Goal: Information Seeking & Learning: Compare options

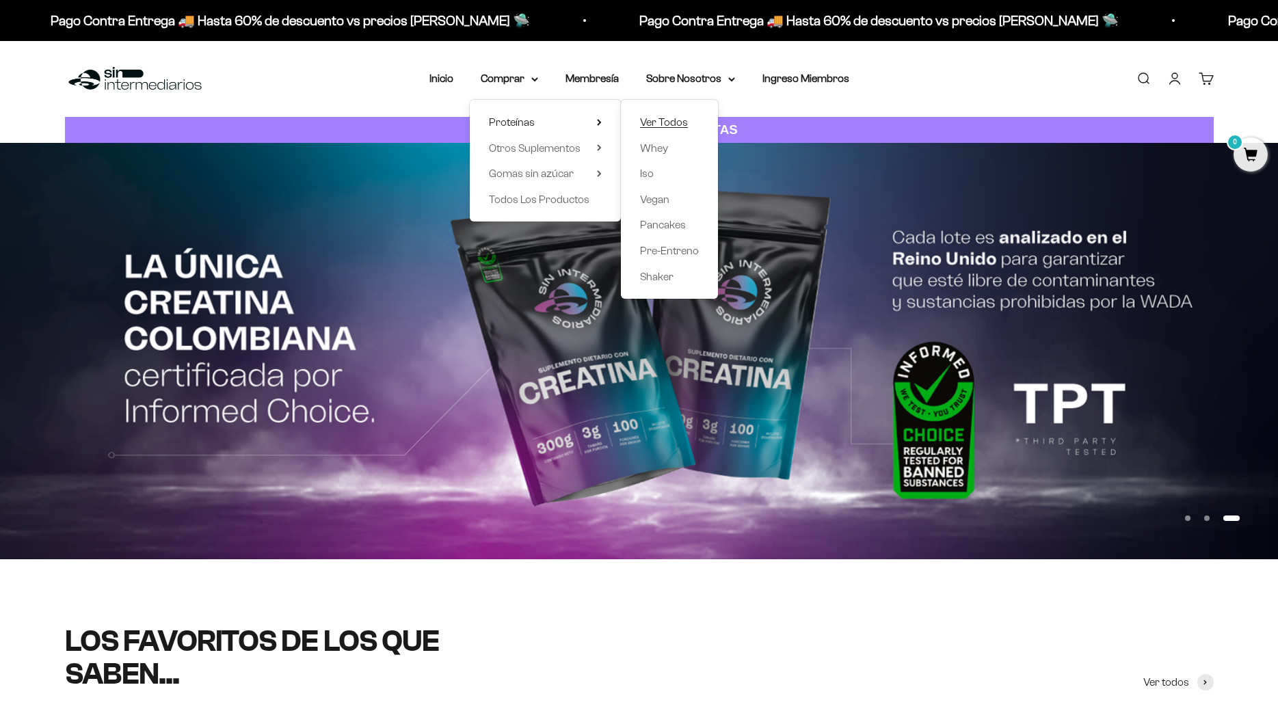
click at [643, 119] on span "Ver Todos" at bounding box center [664, 122] width 48 height 12
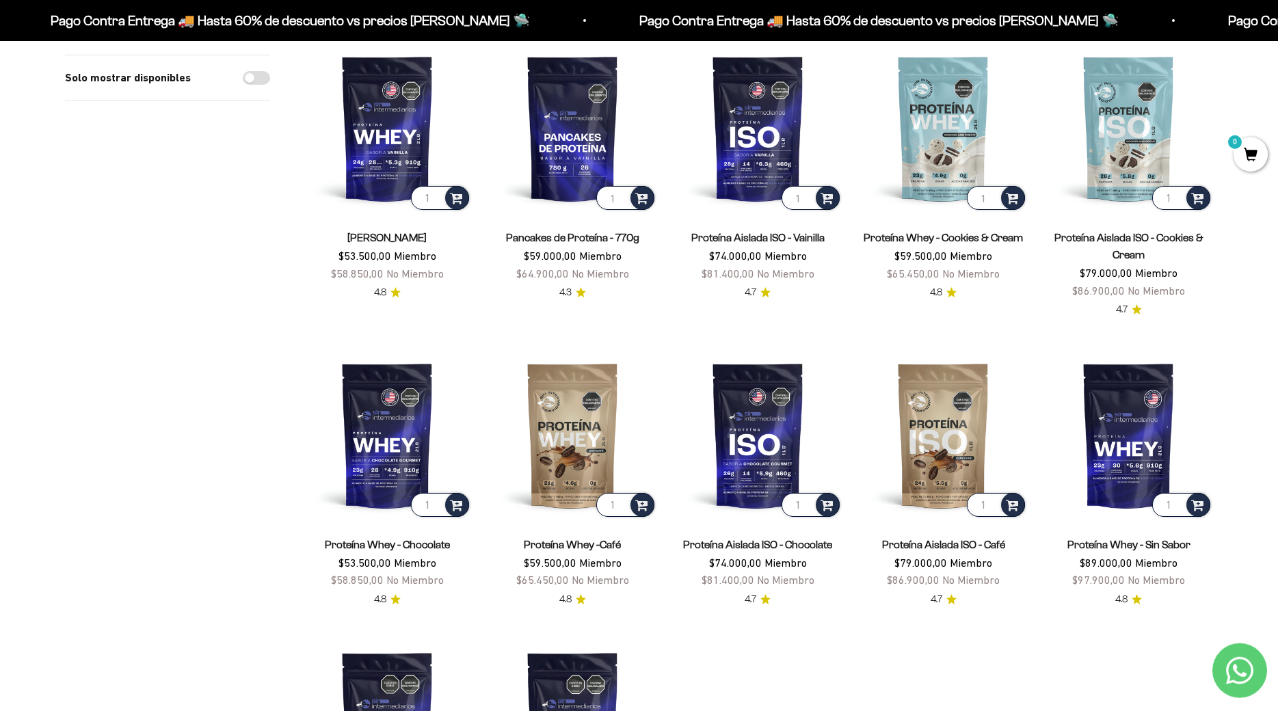
scroll to position [139, 0]
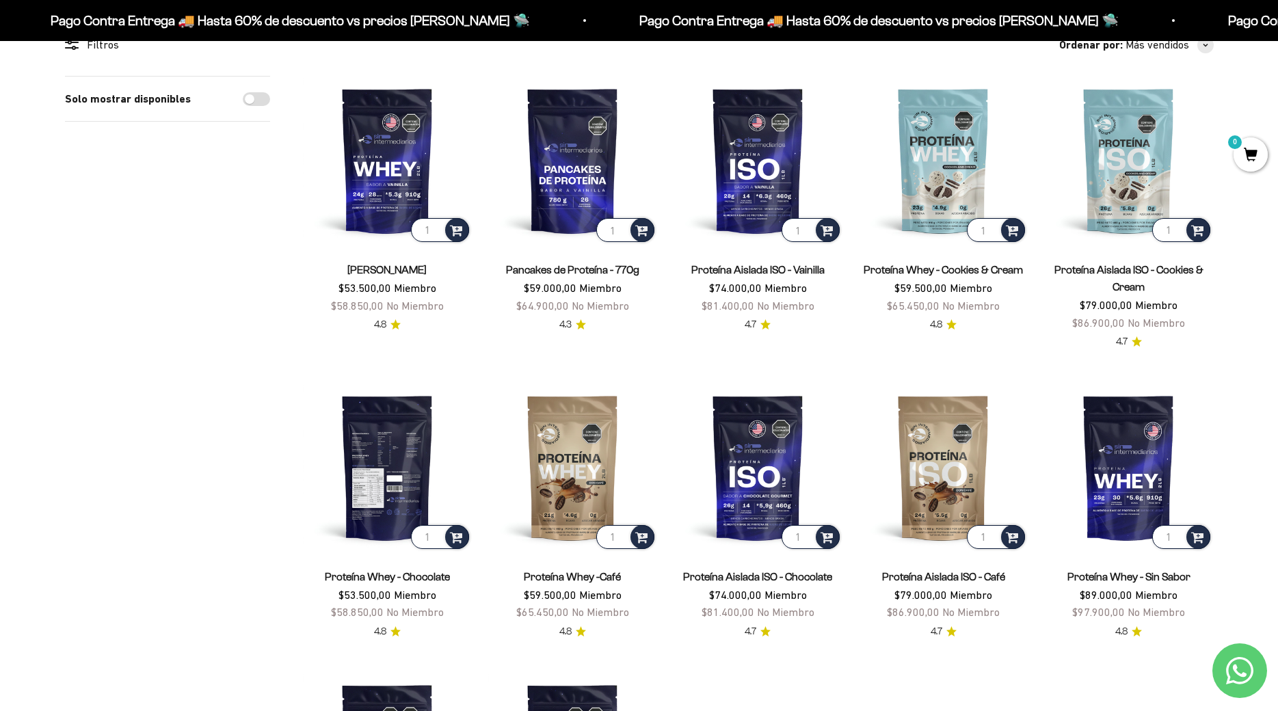
click at [438, 454] on img at bounding box center [387, 467] width 169 height 169
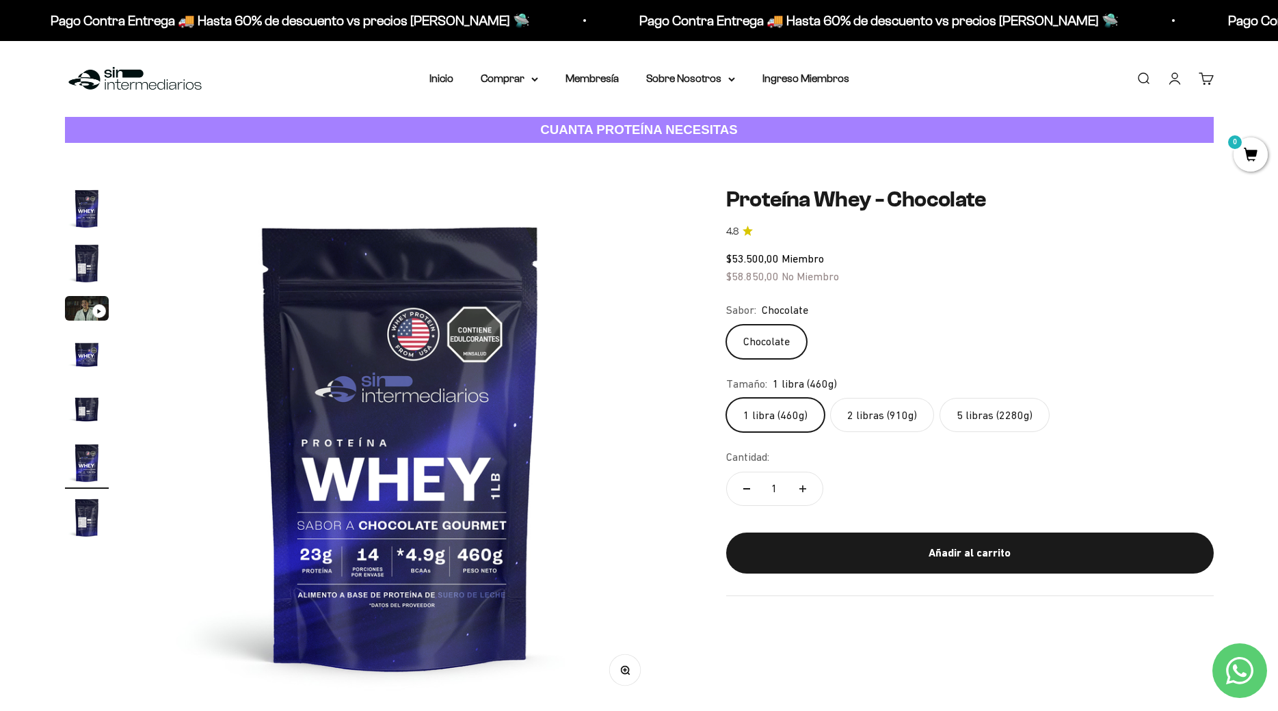
click at [978, 420] on label "5 libras (2280g)" at bounding box center [994, 415] width 110 height 34
click at [726, 398] on input "5 libras (2280g)" at bounding box center [725, 397] width 1 height 1
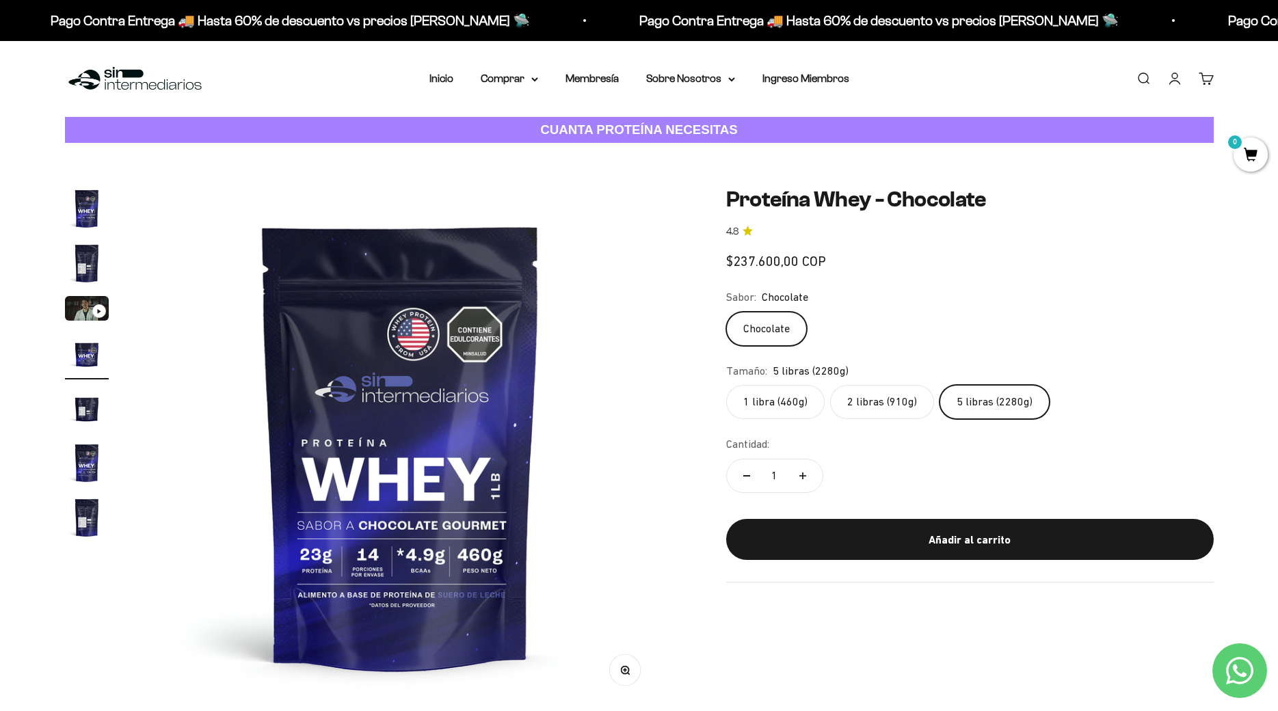
scroll to position [0, 1606]
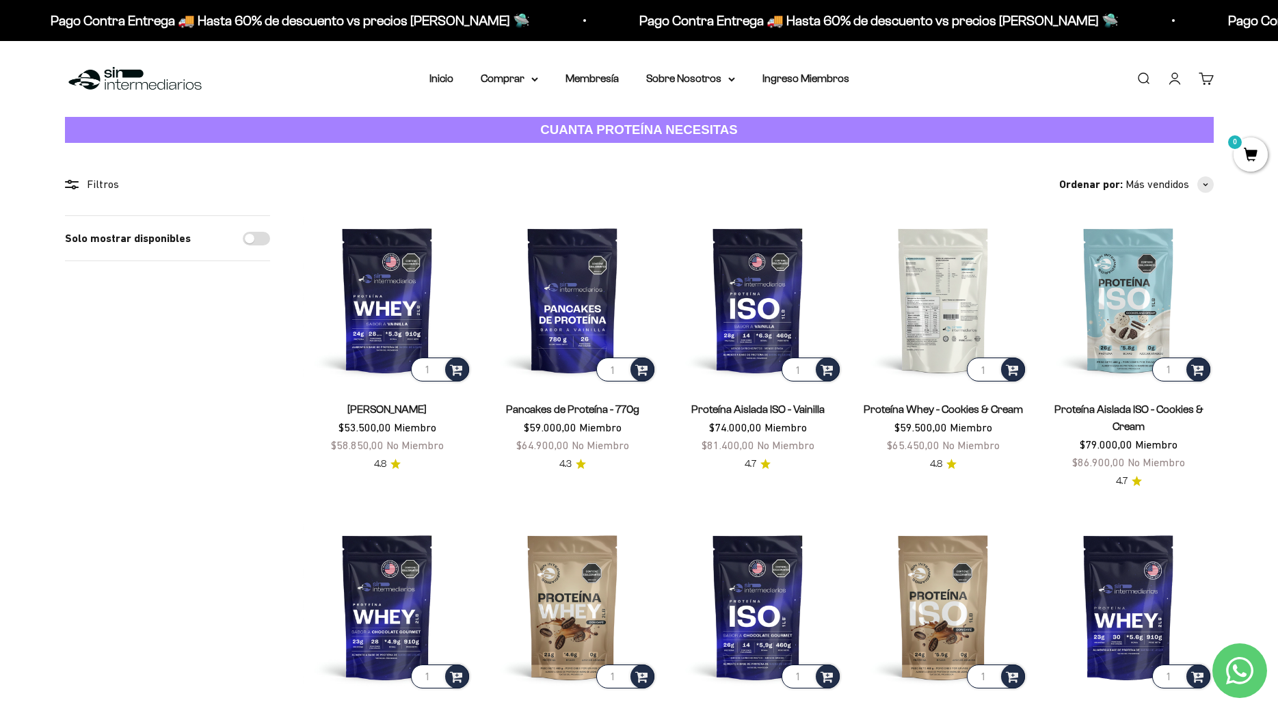
click at [946, 300] on img at bounding box center [943, 299] width 169 height 169
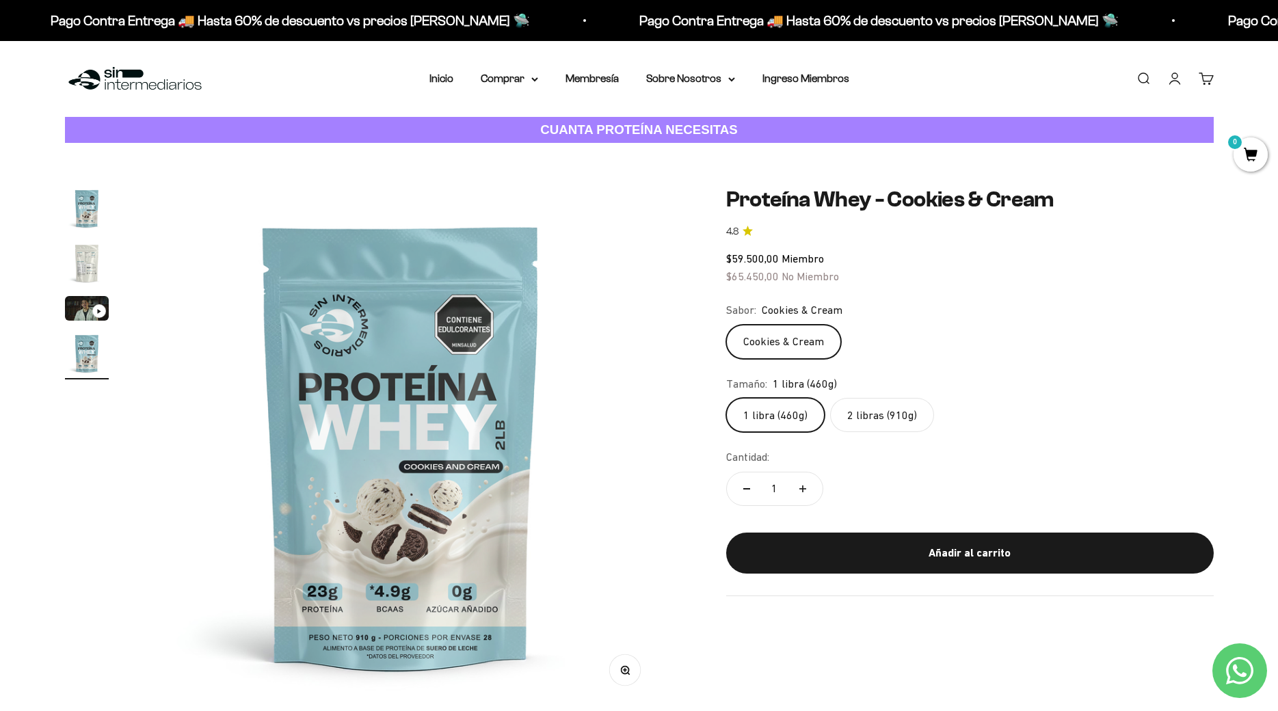
scroll to position [0, 1606]
click at [877, 416] on label "2 libras (910g)" at bounding box center [882, 415] width 104 height 34
click at [726, 398] on input "2 libras (910g)" at bounding box center [725, 397] width 1 height 1
click at [802, 414] on label "1 libra (460g)" at bounding box center [775, 415] width 98 height 34
click at [726, 398] on input "1 libra (460g)" at bounding box center [725, 397] width 1 height 1
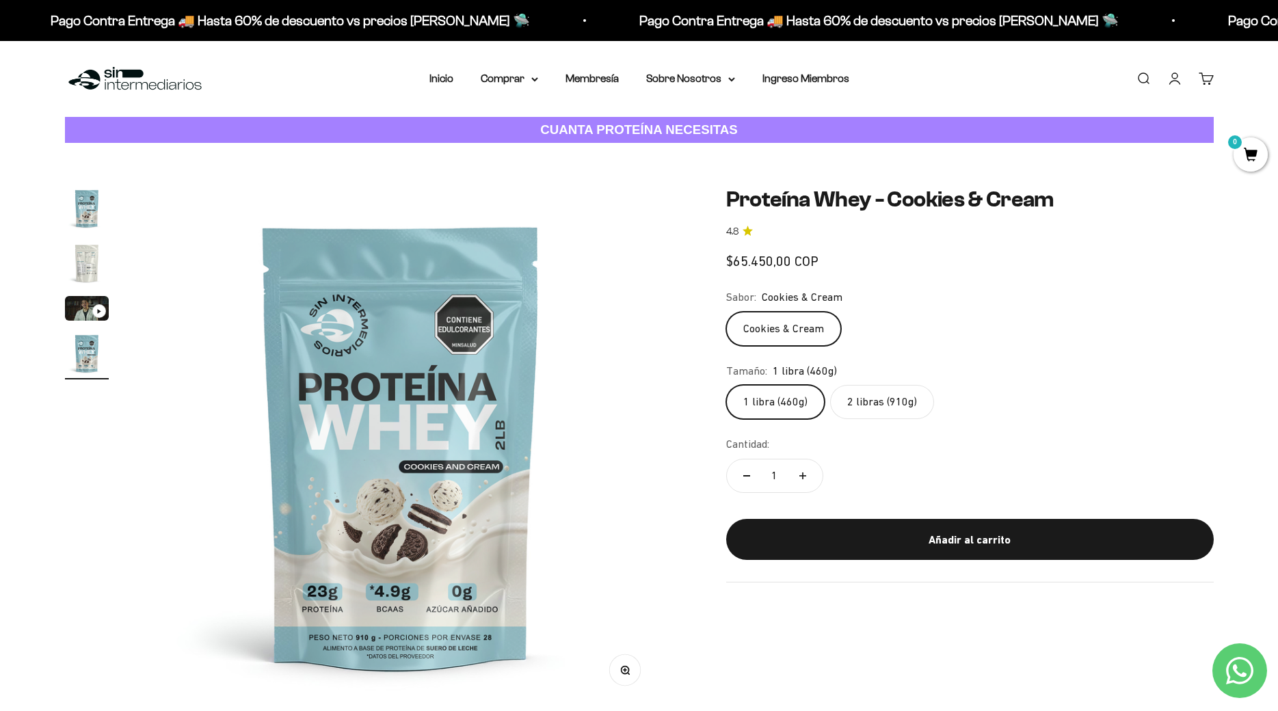
scroll to position [0, 1606]
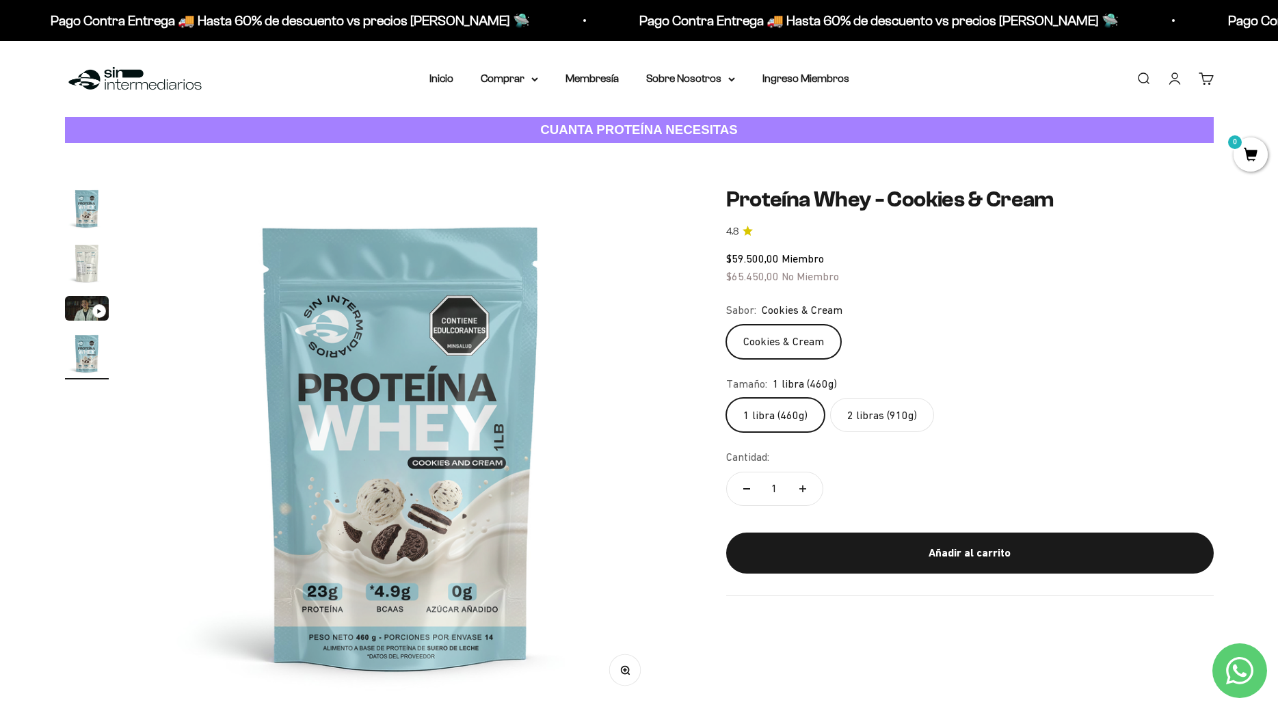
click at [854, 414] on label "2 libras (910g)" at bounding box center [882, 415] width 104 height 34
click at [726, 398] on input "2 libras (910g)" at bounding box center [725, 397] width 1 height 1
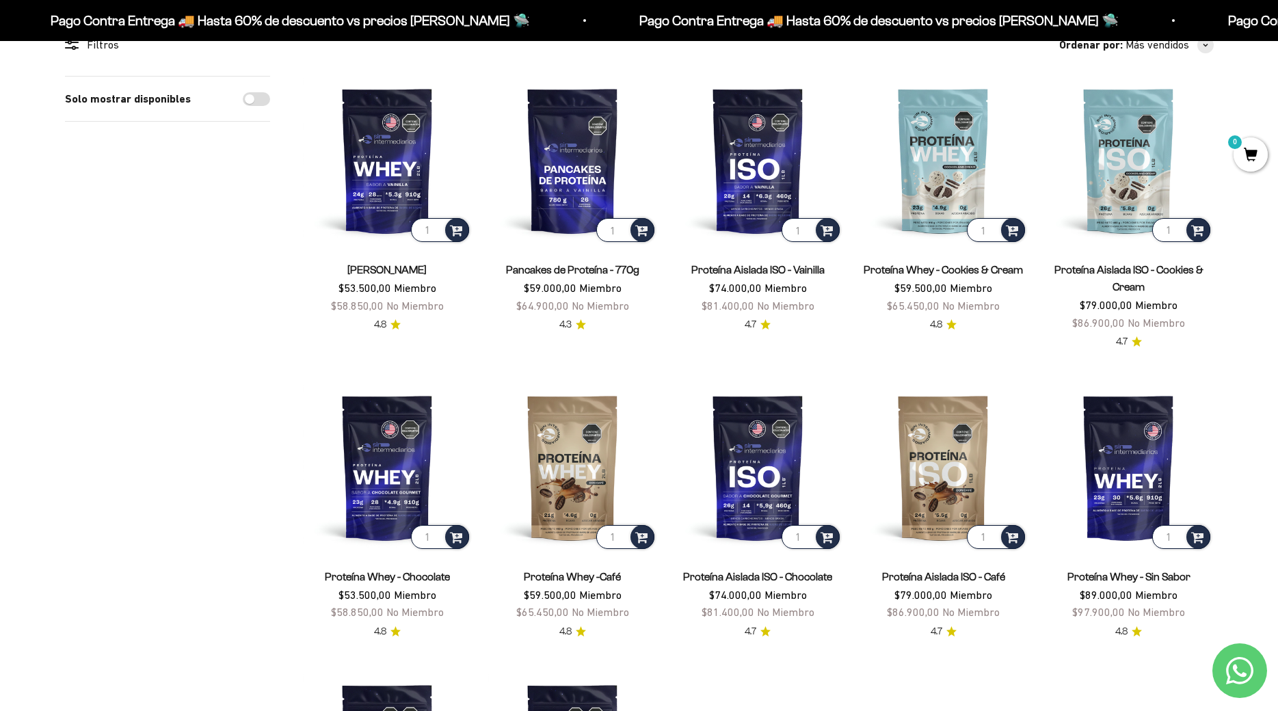
scroll to position [279, 0]
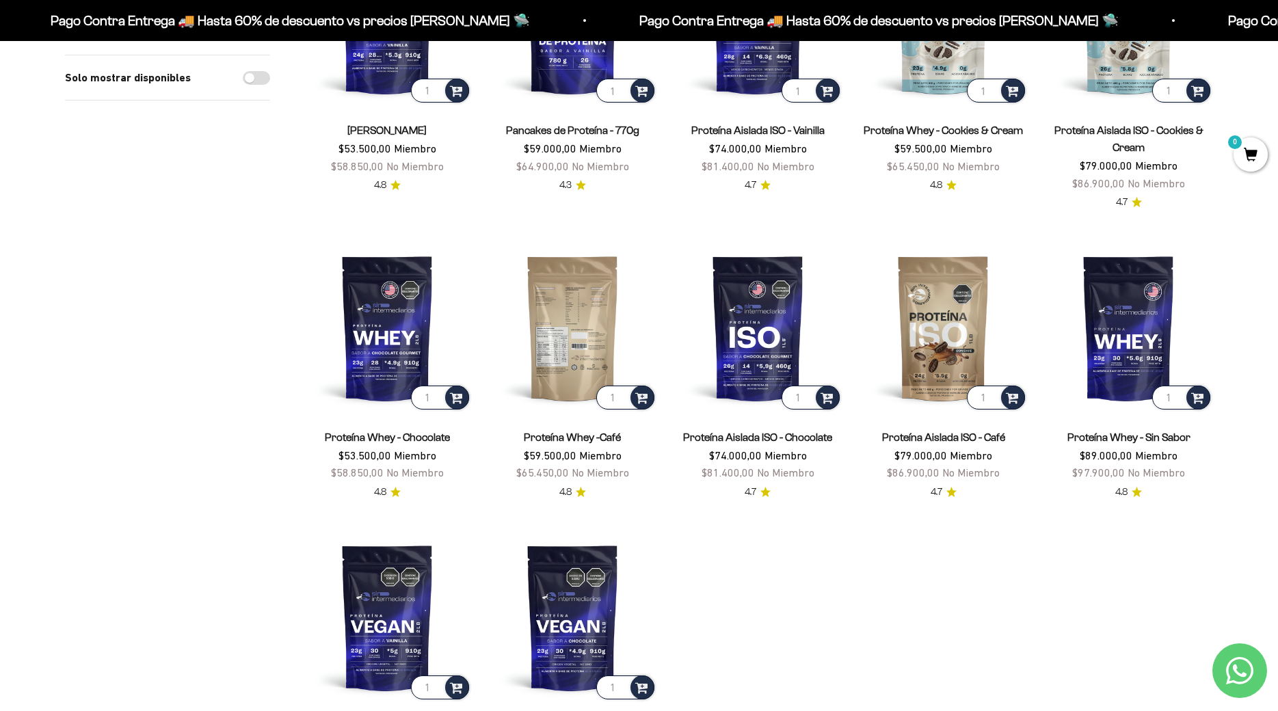
click at [587, 341] on img at bounding box center [572, 327] width 169 height 169
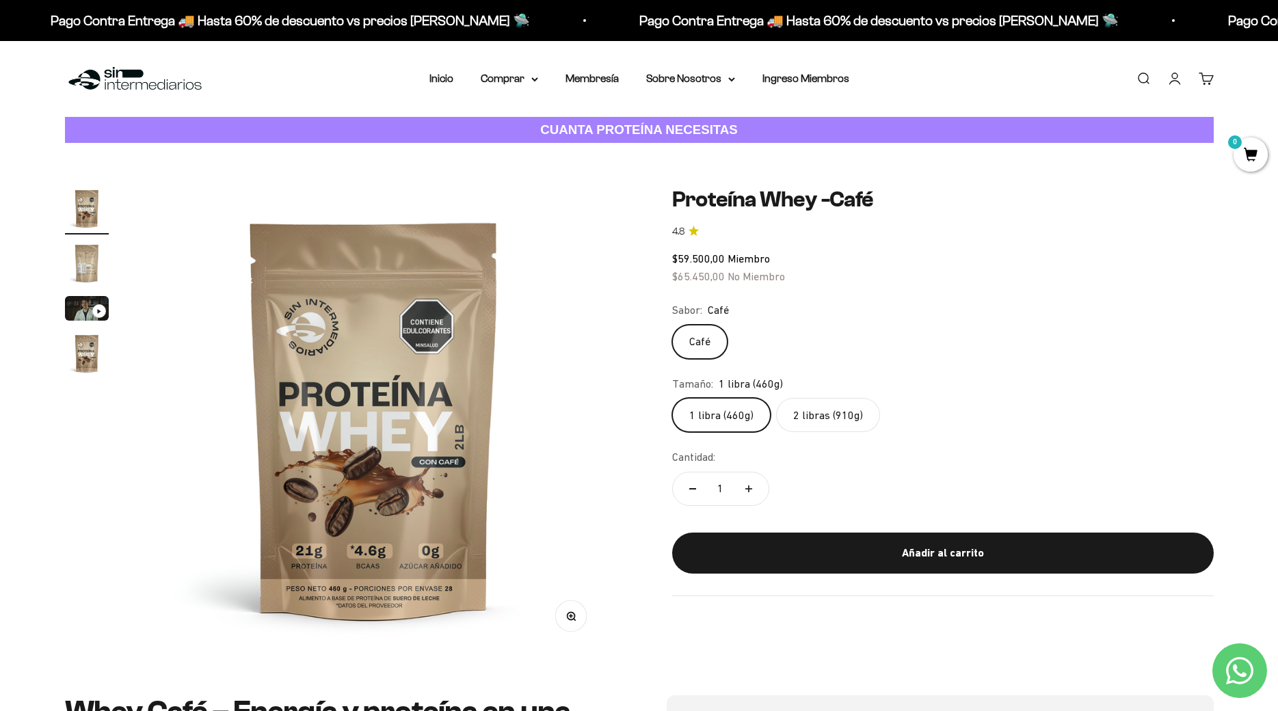
click at [824, 409] on label "2 libras (910g)" at bounding box center [828, 415] width 104 height 34
click at [672, 398] on input "2 libras (910g)" at bounding box center [671, 397] width 1 height 1
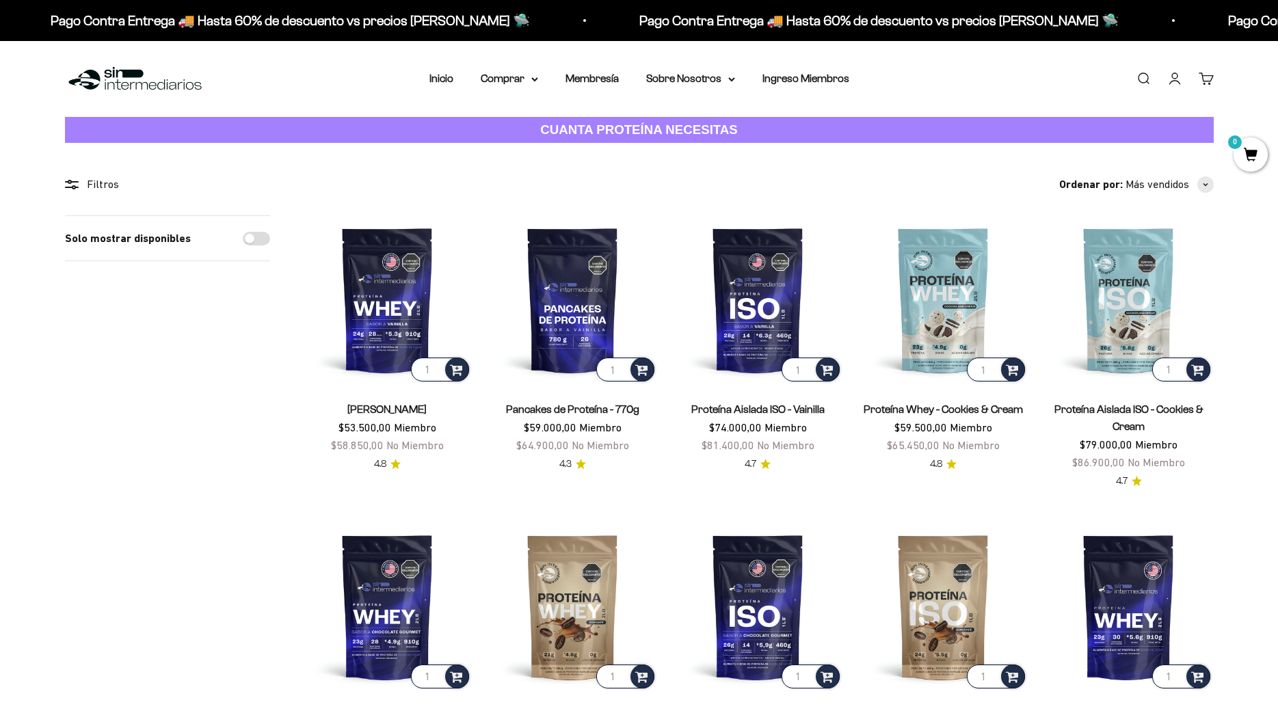
scroll to position [279, 0]
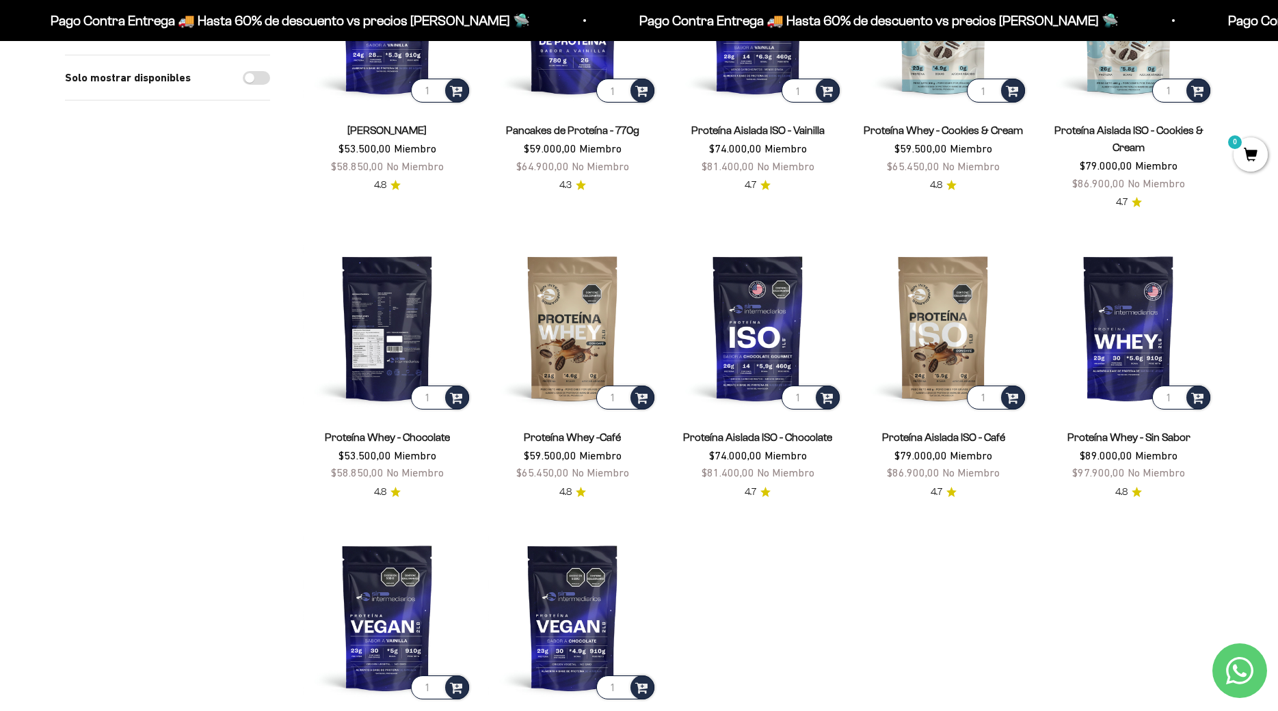
click at [414, 338] on img at bounding box center [387, 327] width 169 height 169
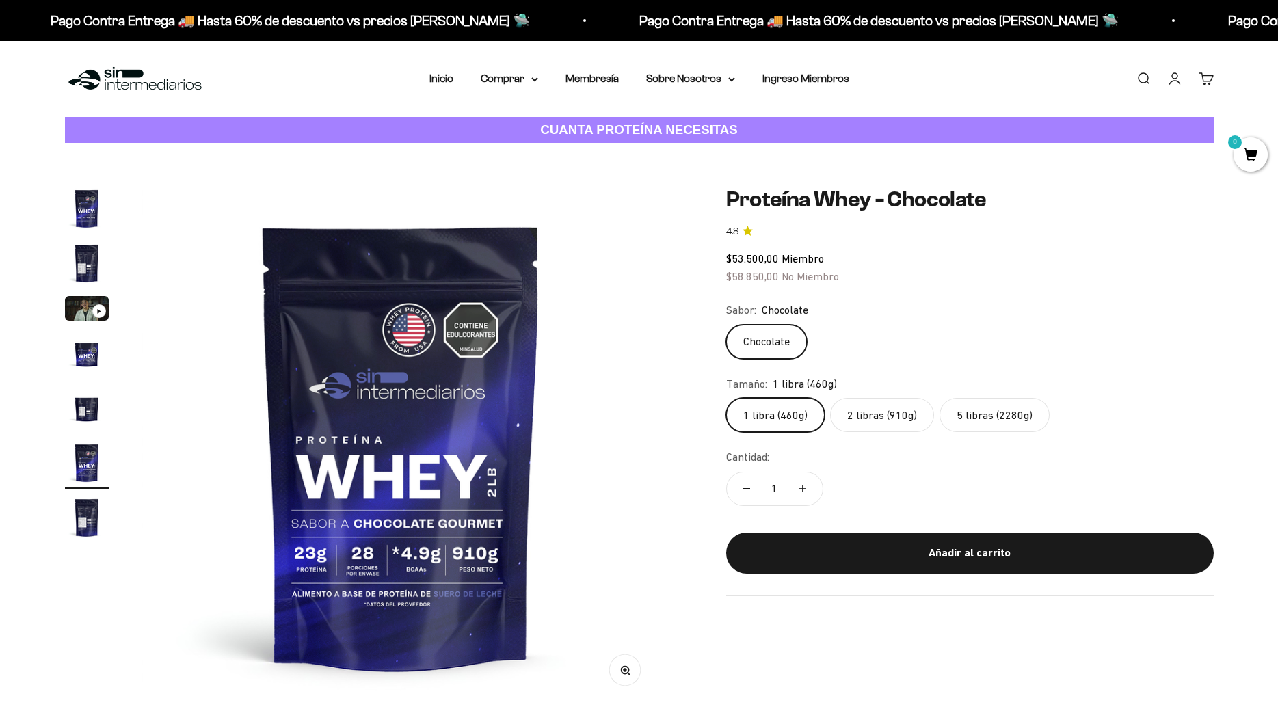
click at [865, 421] on label "2 libras (910g)" at bounding box center [882, 415] width 104 height 34
click at [726, 398] on input "2 libras (910g)" at bounding box center [725, 397] width 1 height 1
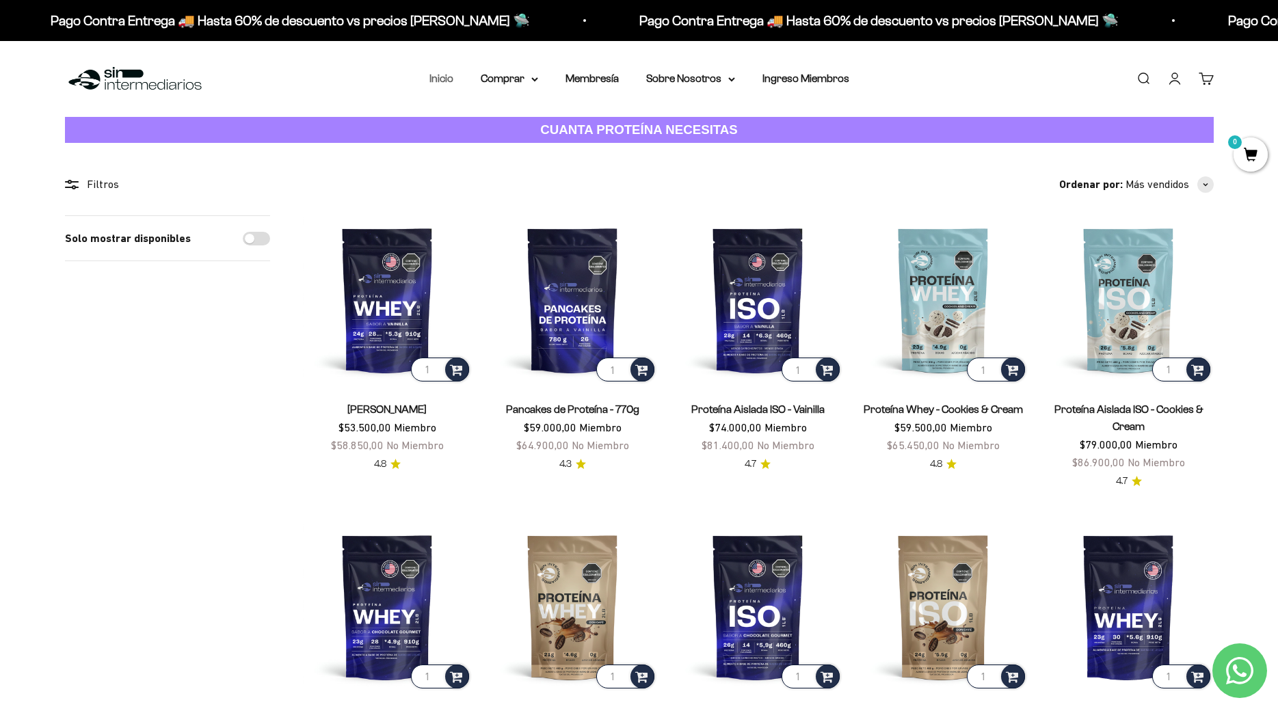
click at [435, 78] on link "Inicio" at bounding box center [441, 78] width 24 height 12
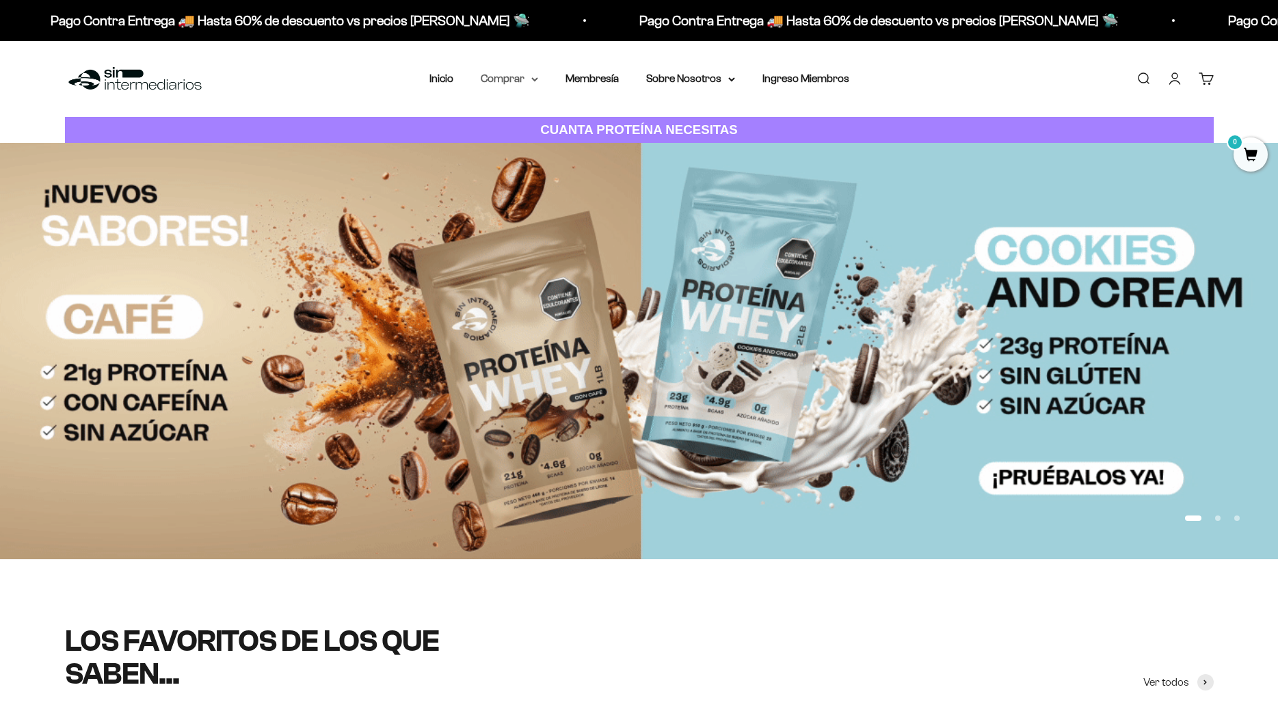
click at [481, 82] on summary "Comprar" at bounding box center [509, 79] width 57 height 18
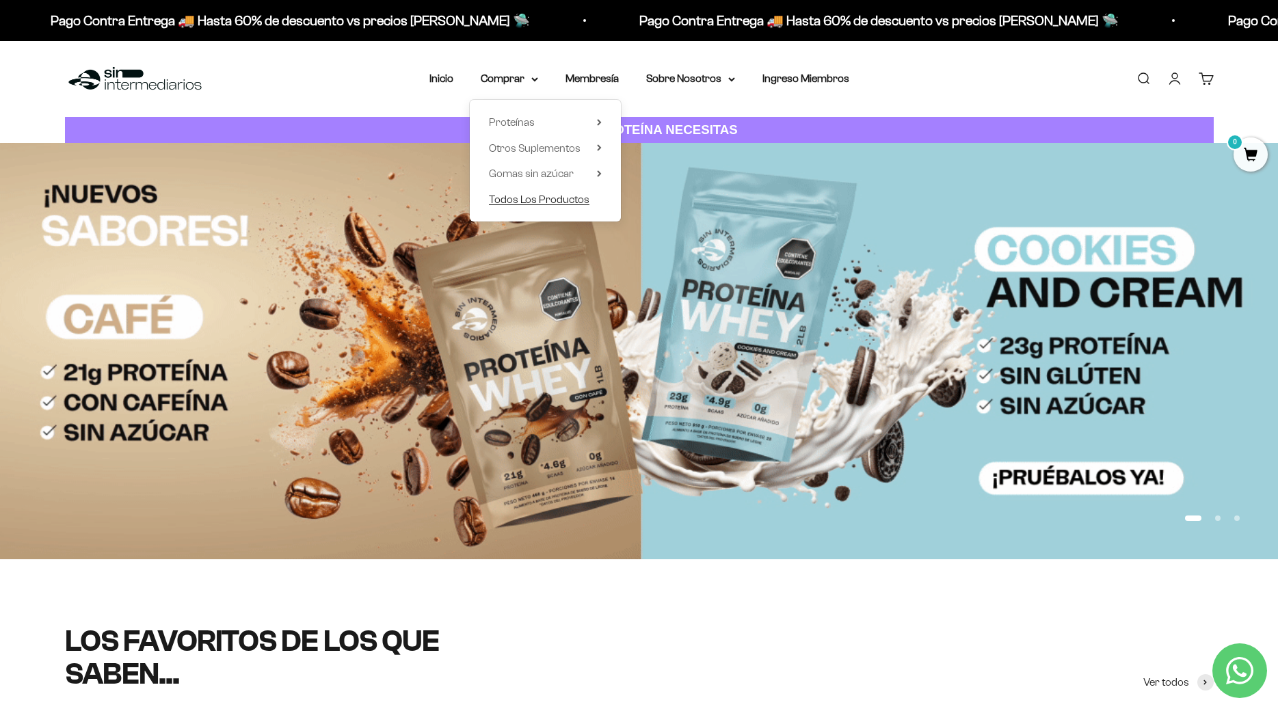
click at [535, 201] on span "Todos Los Productos" at bounding box center [539, 200] width 101 height 12
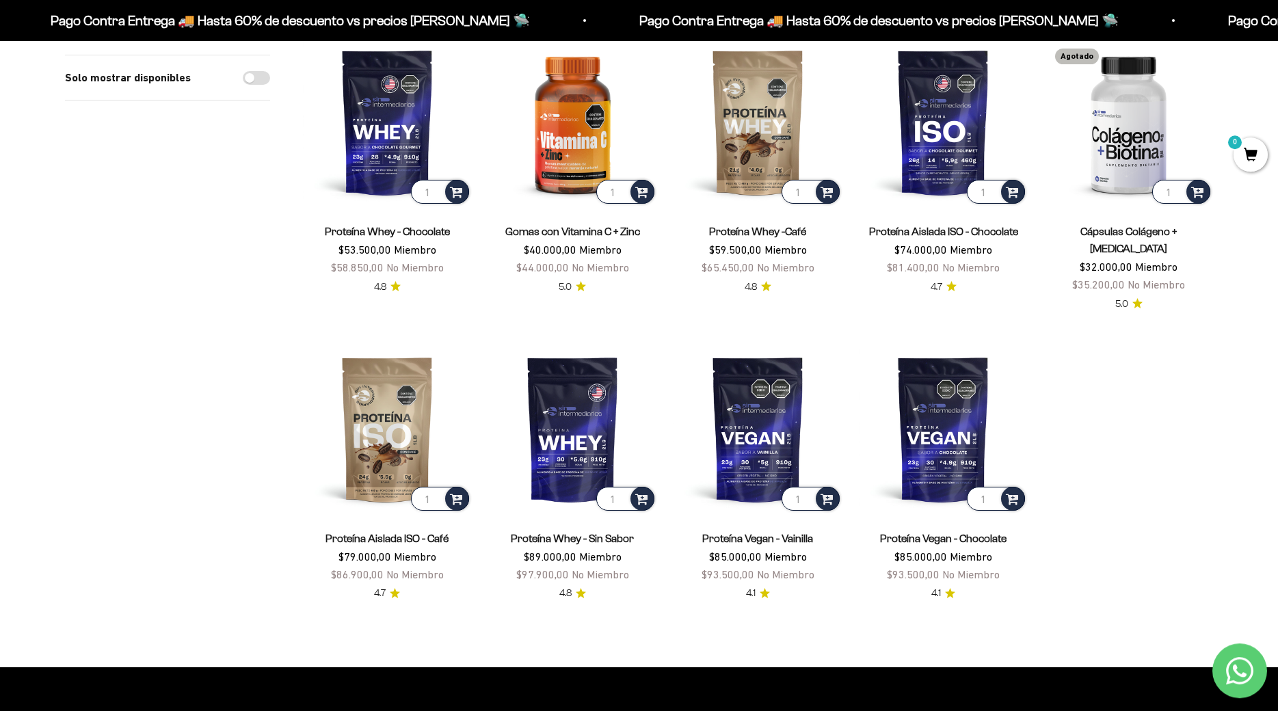
scroll to position [976, 0]
